Goal: Task Accomplishment & Management: Manage account settings

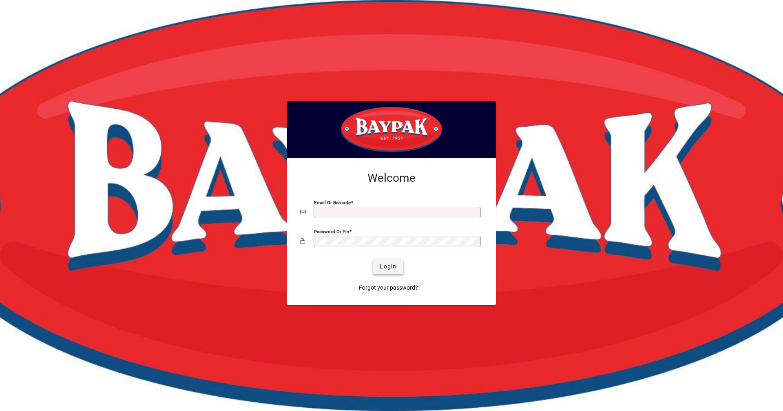
type input "**********"
click at [388, 268] on span "Login" at bounding box center [388, 266] width 17 height 9
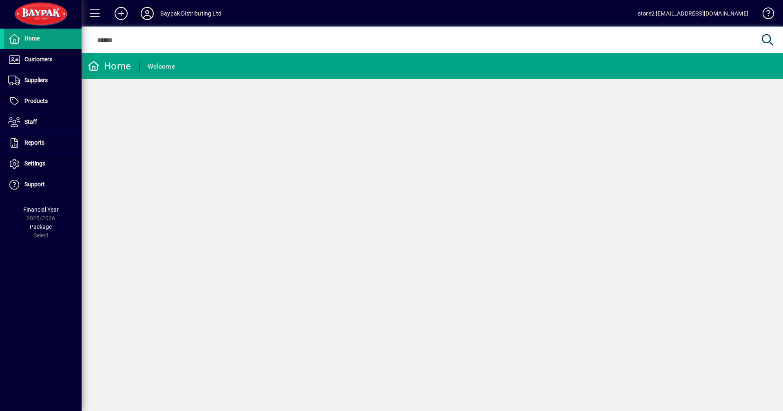
click at [147, 18] on icon at bounding box center [147, 13] width 16 height 13
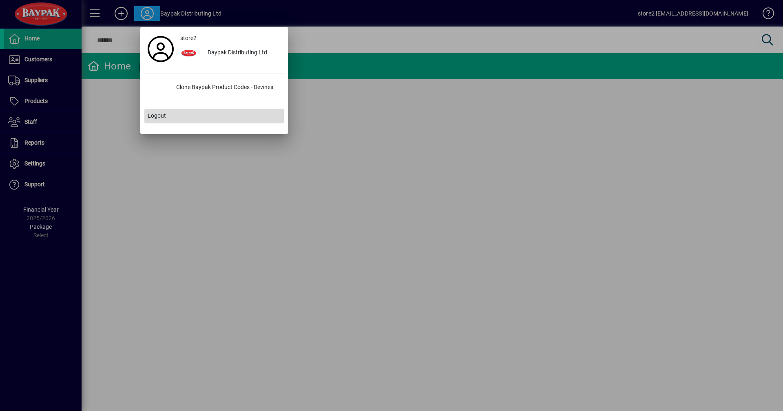
click at [160, 119] on span "Logout" at bounding box center [157, 115] width 18 height 9
